Goal: Navigation & Orientation: Go to known website

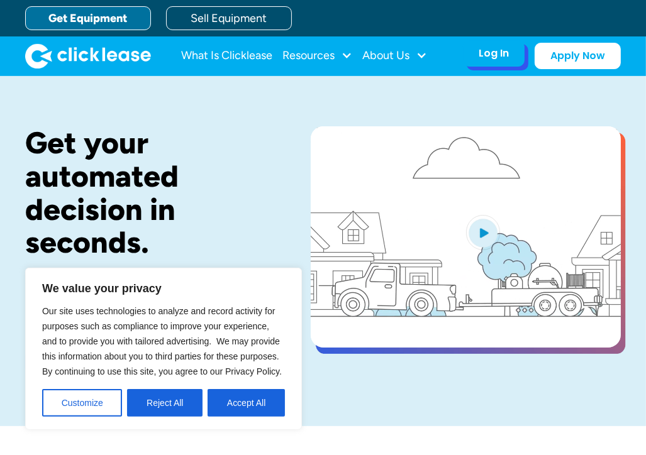
click at [485, 52] on div "Log In" at bounding box center [494, 53] width 30 height 13
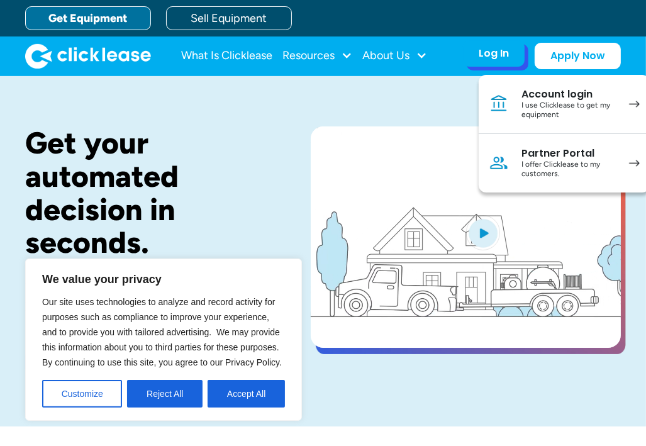
click at [572, 104] on div "I use Clicklease to get my equipment" at bounding box center [568, 110] width 95 height 19
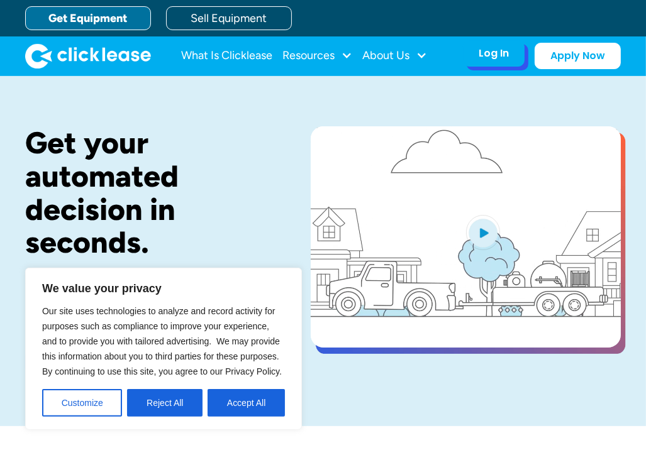
click at [494, 53] on div "Log In" at bounding box center [494, 53] width 30 height 13
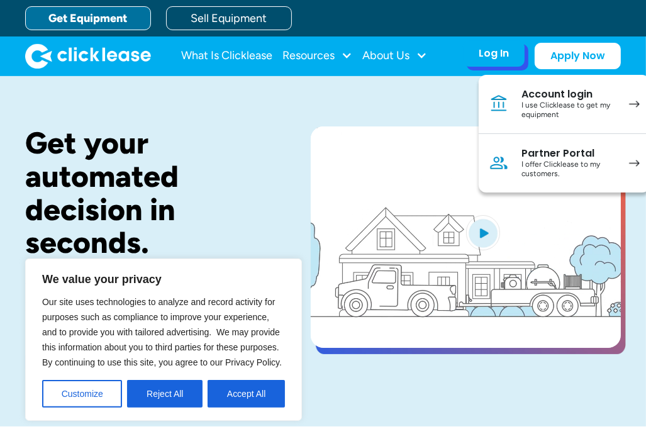
click at [590, 103] on div "I use Clicklease to get my equipment" at bounding box center [568, 110] width 95 height 19
